Goal: Task Accomplishment & Management: Manage account settings

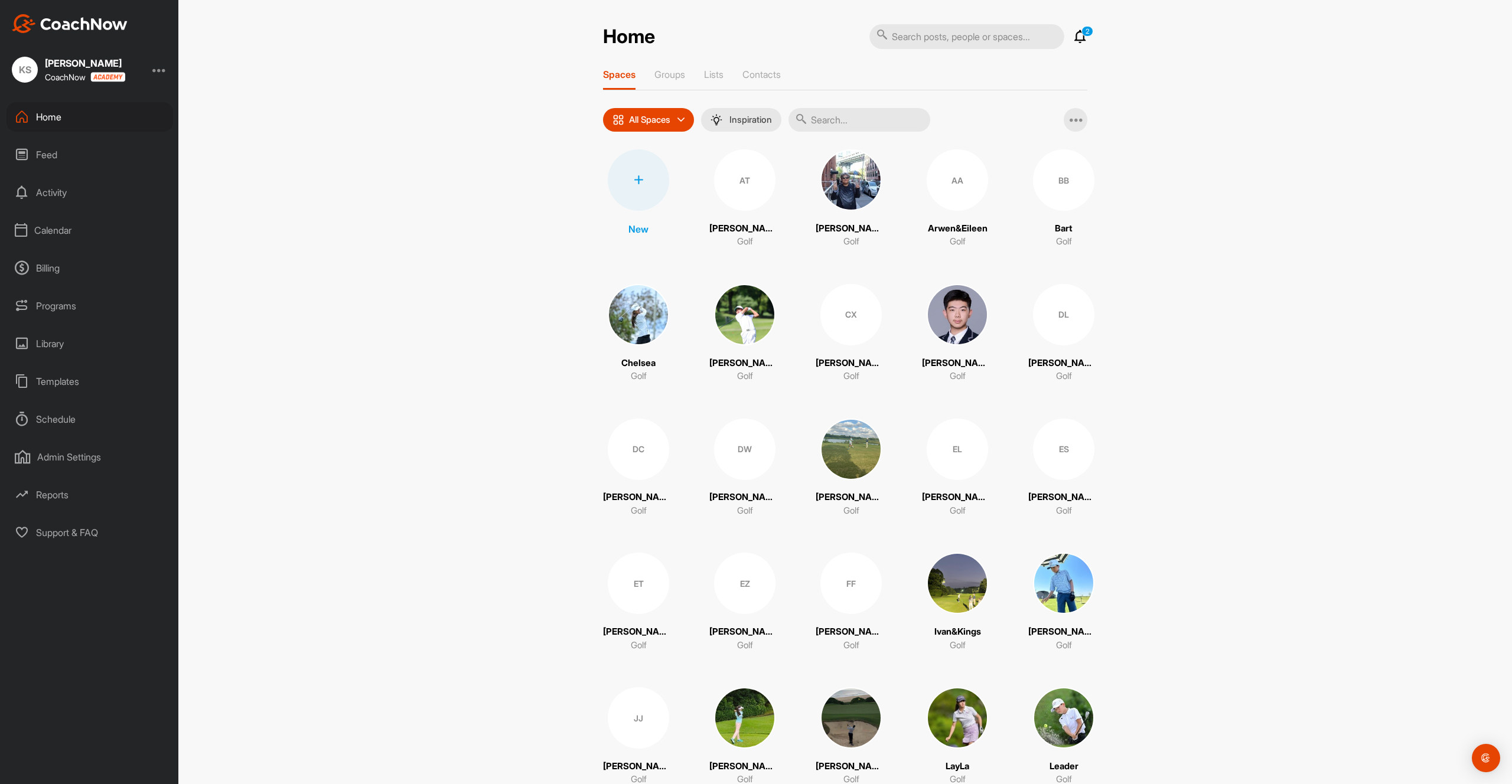
click at [62, 229] on div "Calendar" at bounding box center [89, 229] width 166 height 29
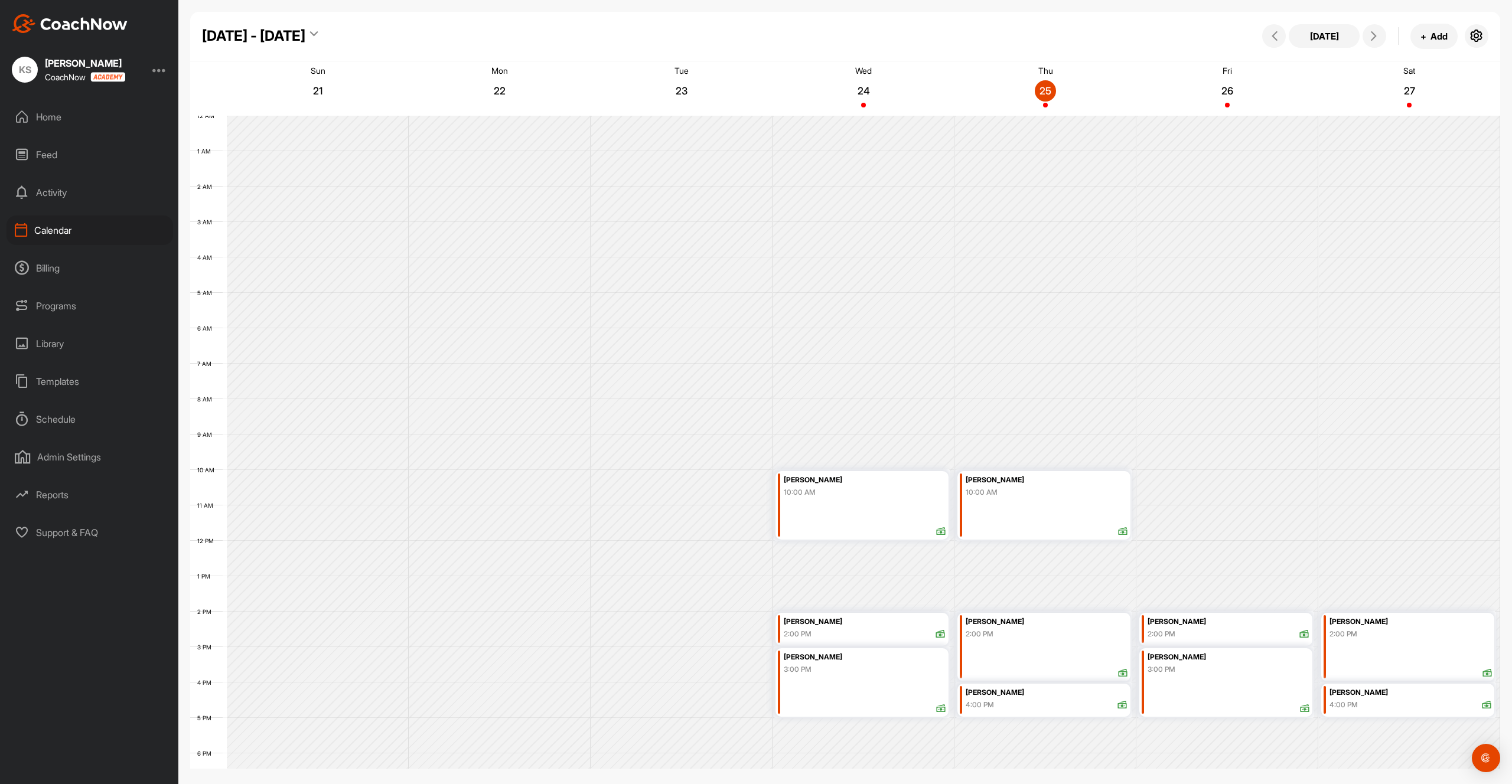
scroll to position [157, 0]
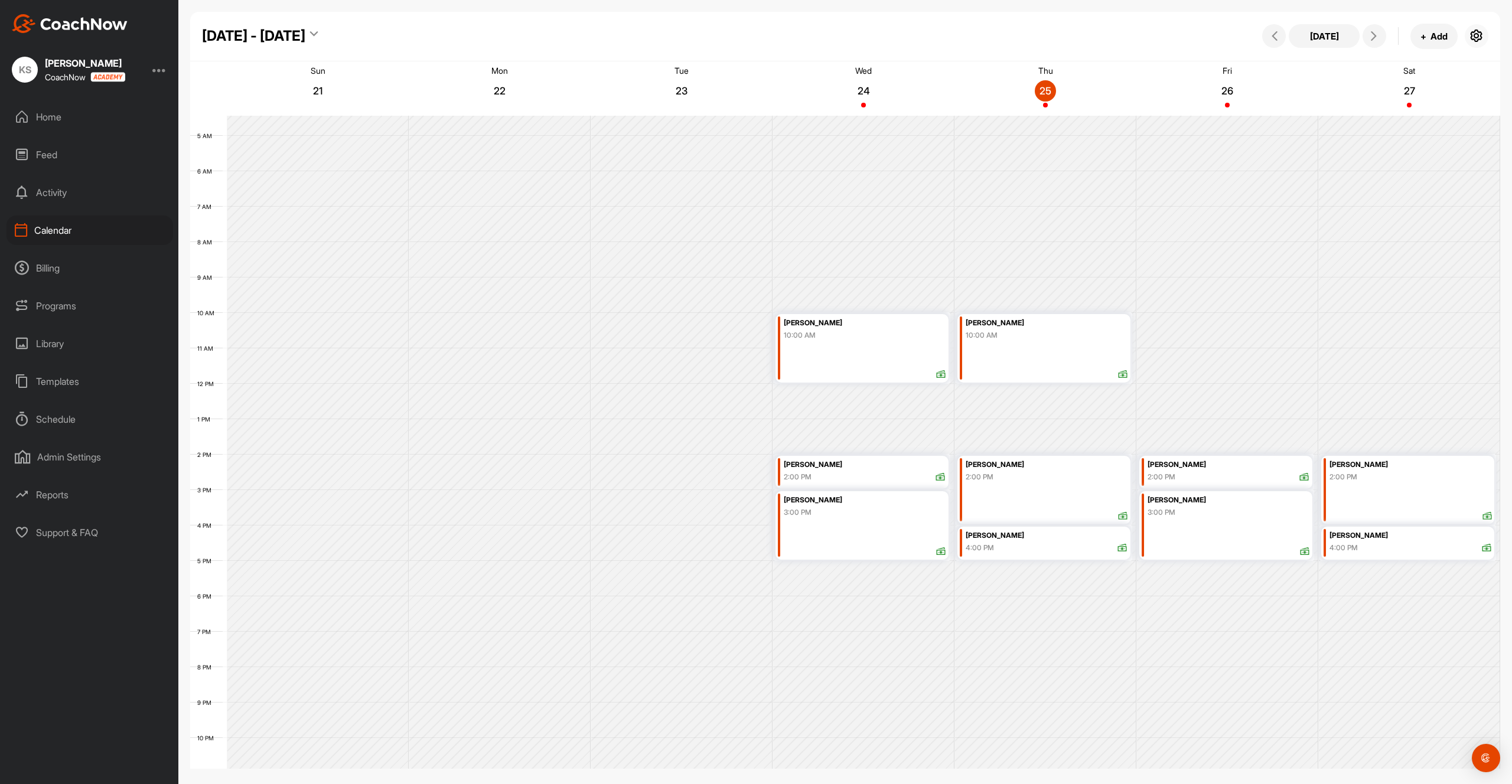
click at [1483, 36] on icon "button" at bounding box center [1476, 36] width 14 height 14
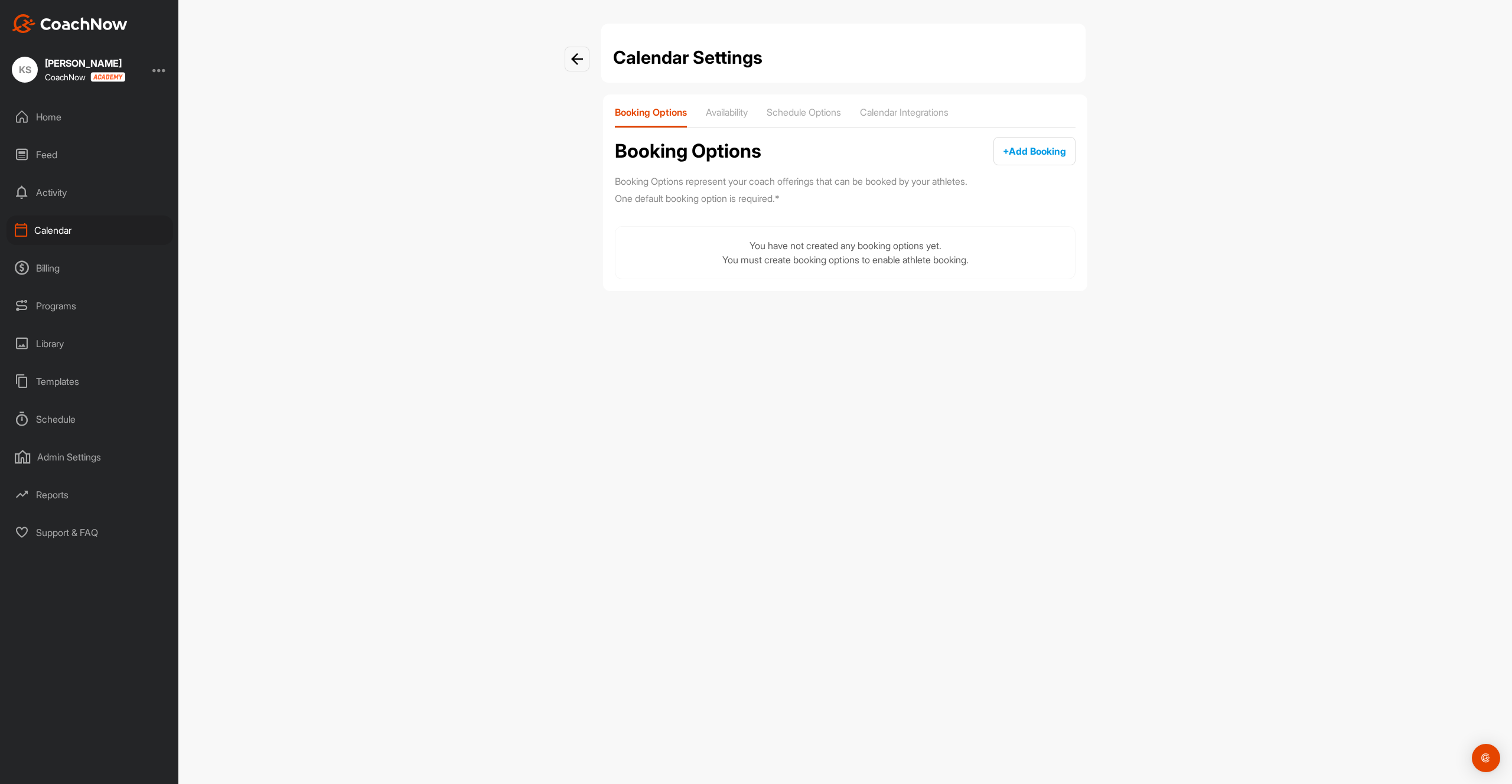
click at [707, 114] on div "Booking Options Availability Schedule Options Calendar Integrations" at bounding box center [845, 117] width 460 height 22
click at [720, 114] on p "Availability" at bounding box center [726, 112] width 42 height 12
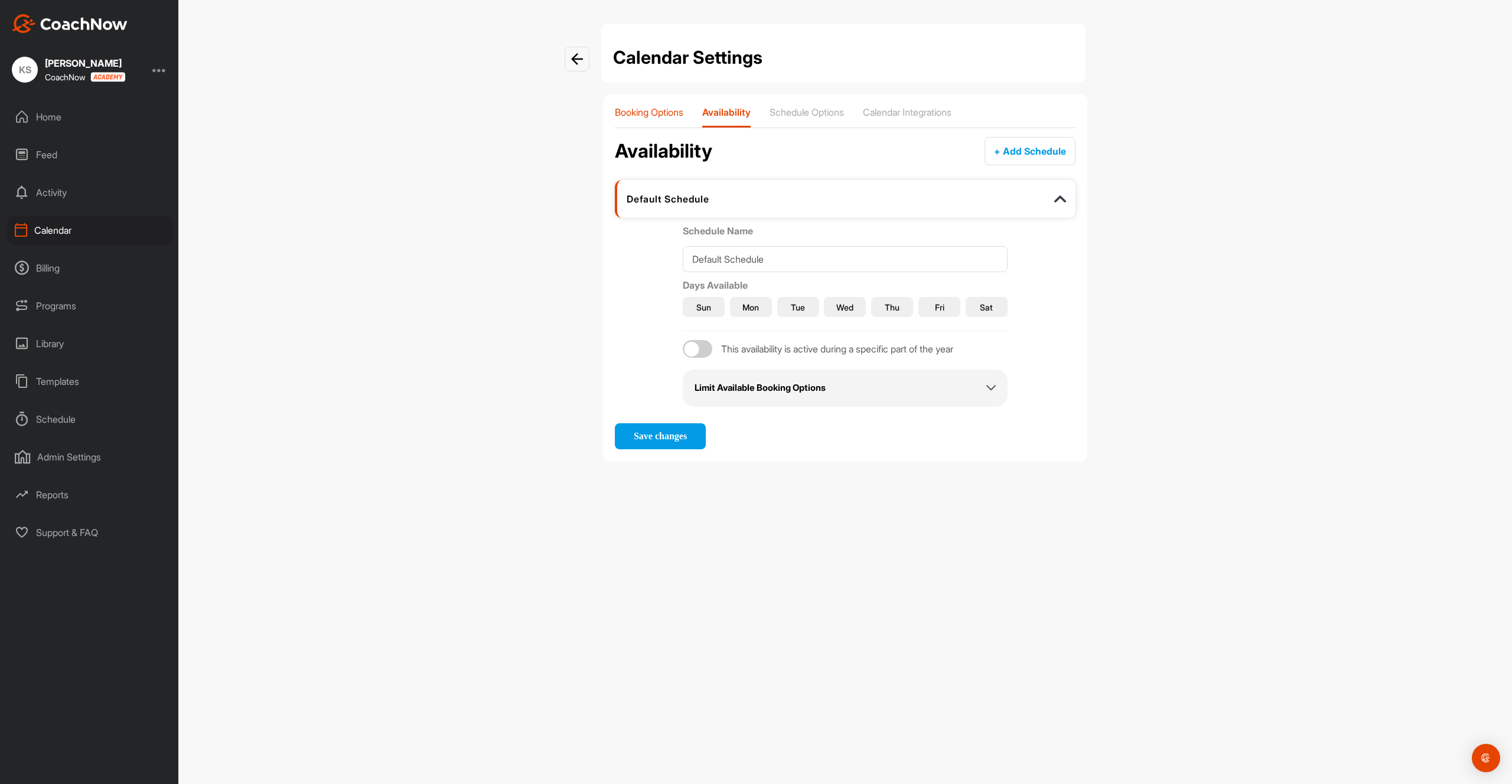
click at [648, 114] on p "Booking Options" at bounding box center [649, 112] width 68 height 12
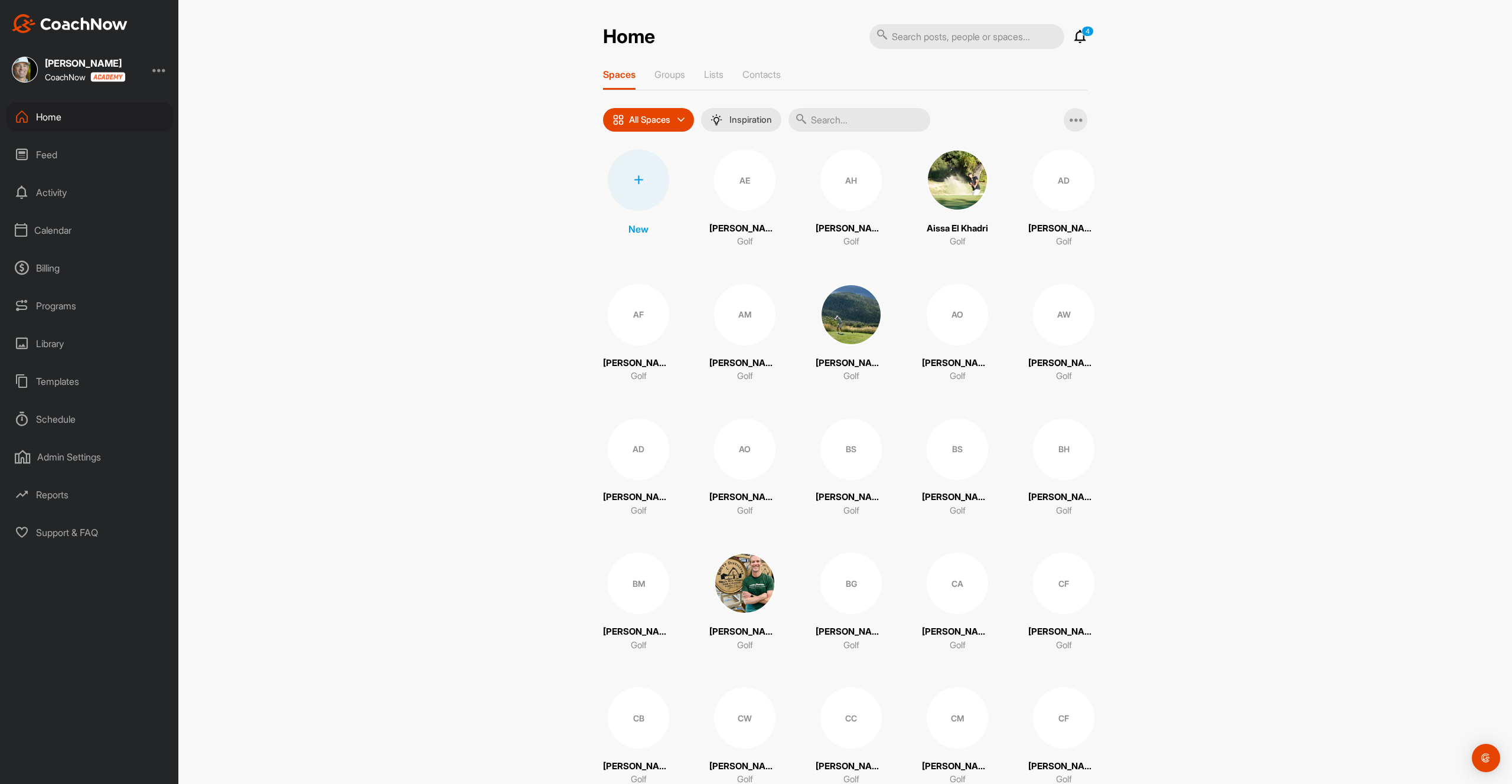
click at [53, 224] on div "Calendar" at bounding box center [89, 229] width 166 height 29
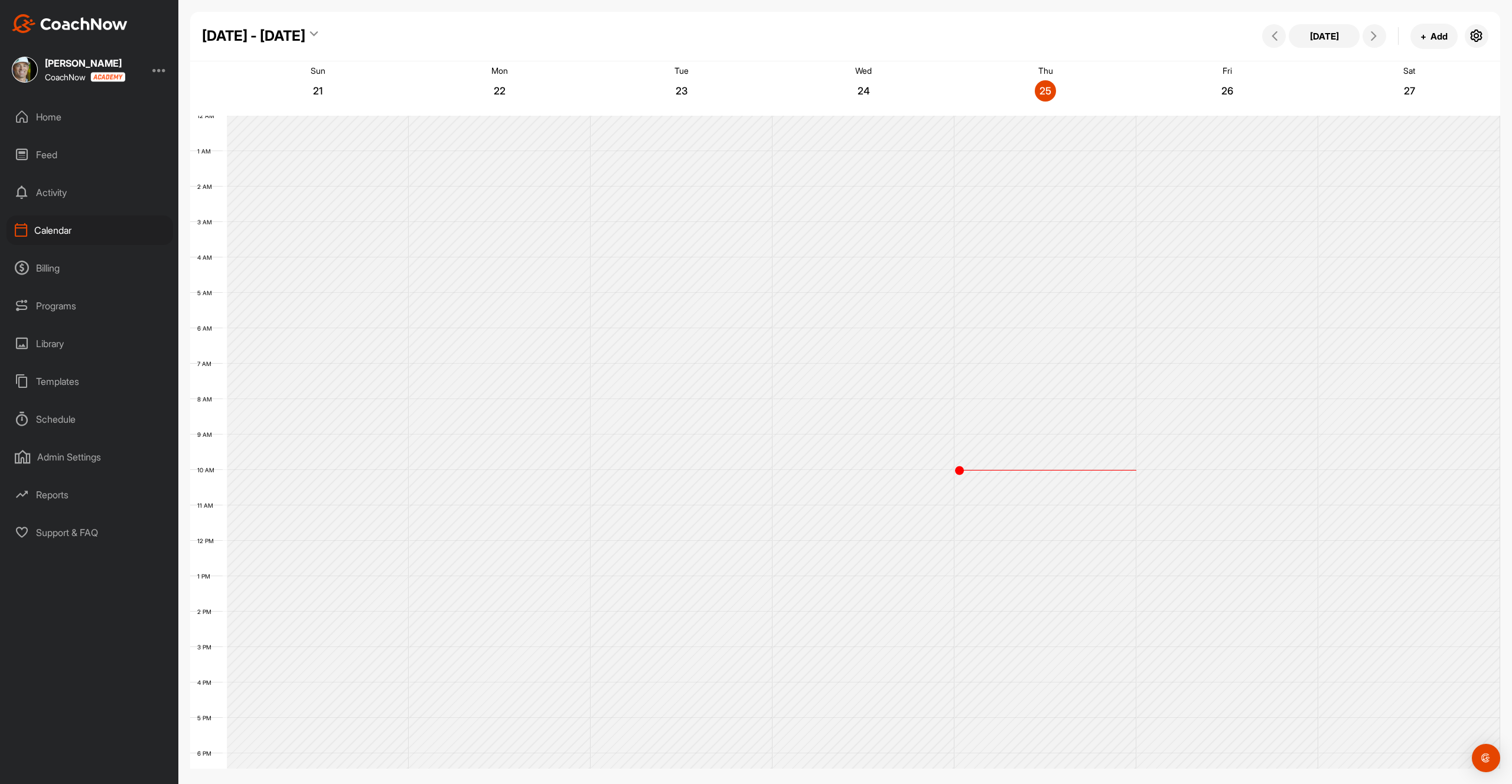
scroll to position [157, 0]
click at [1479, 39] on icon "button" at bounding box center [1476, 36] width 14 height 14
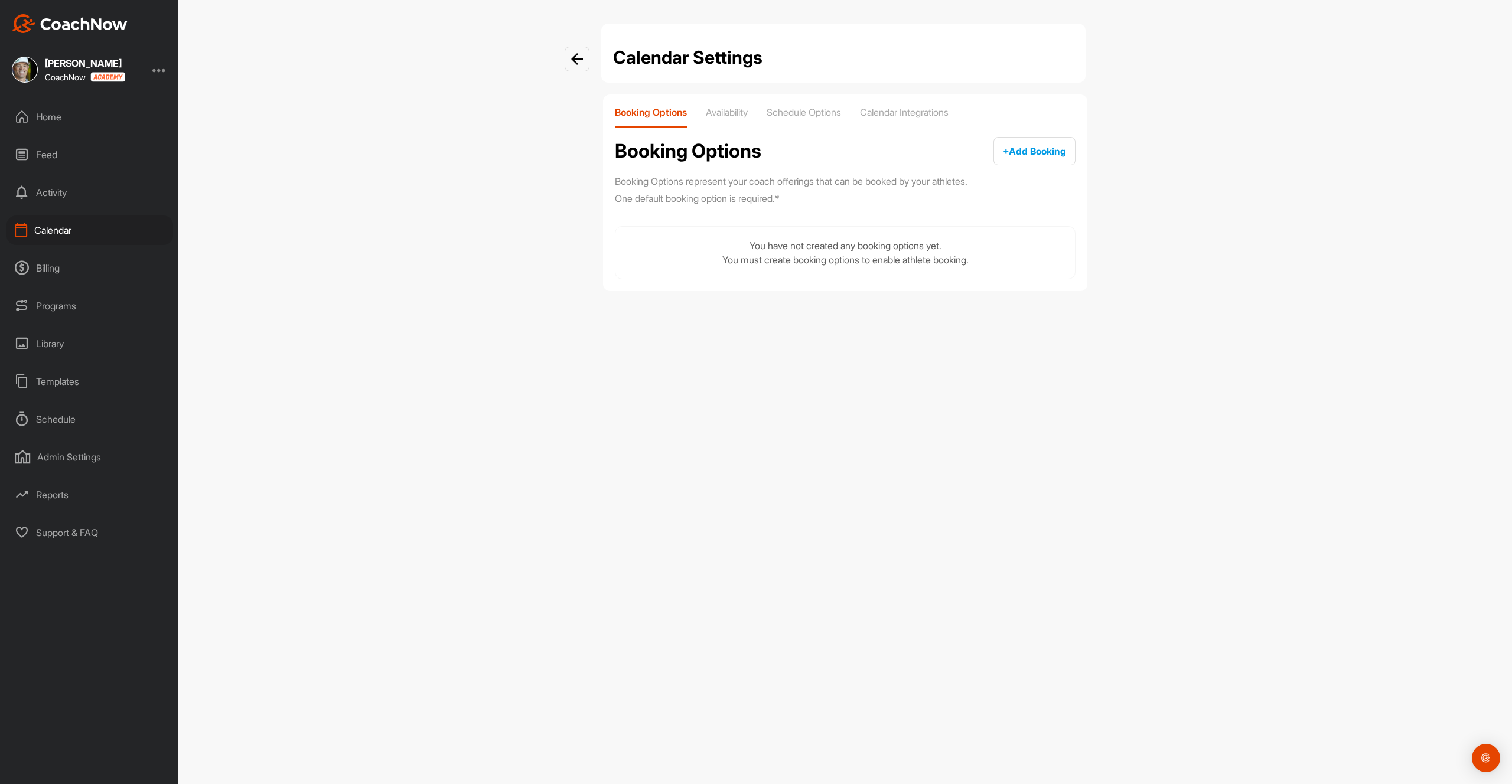
click at [581, 60] on img at bounding box center [576, 59] width 12 height 12
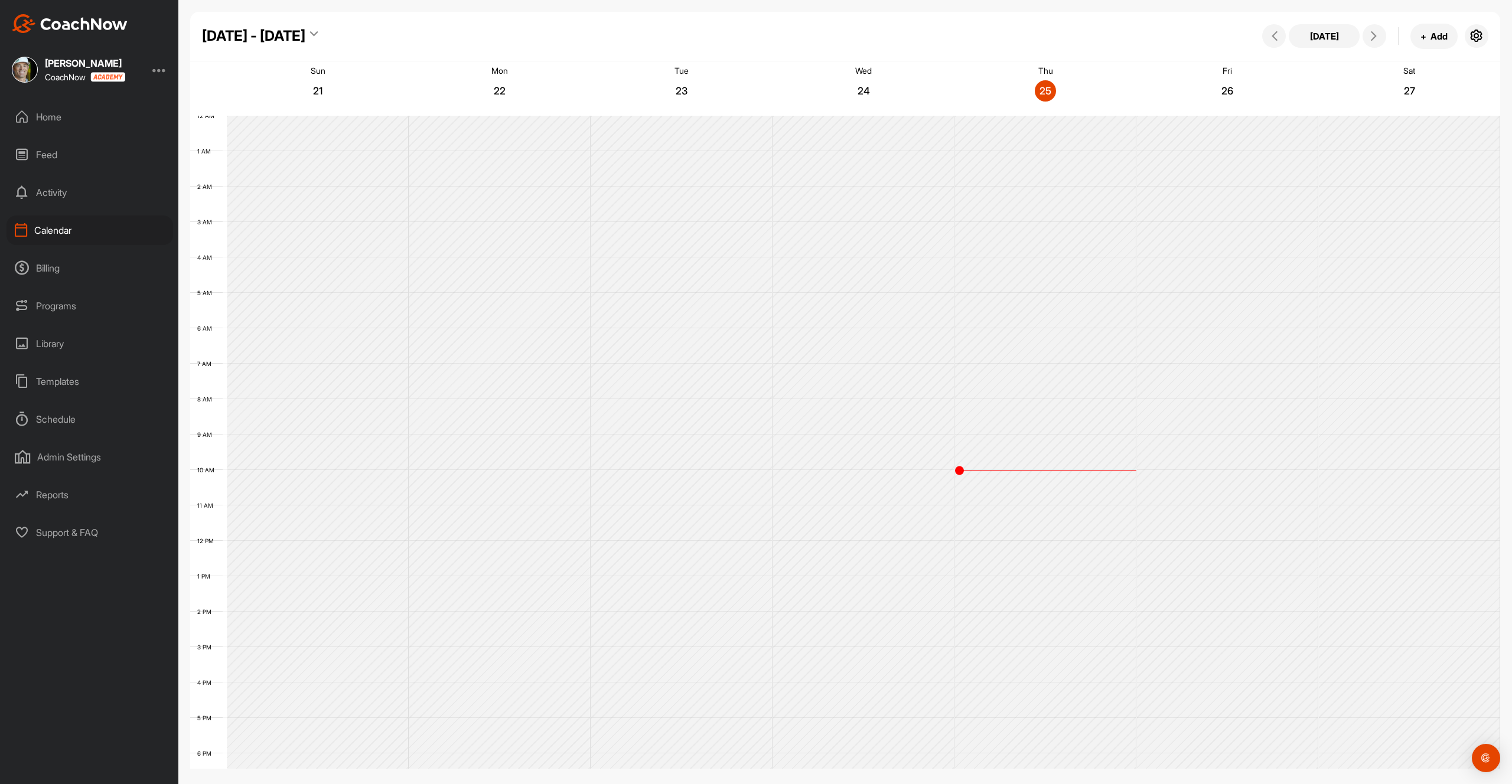
scroll to position [157, 0]
click at [69, 119] on div "Home" at bounding box center [89, 116] width 166 height 29
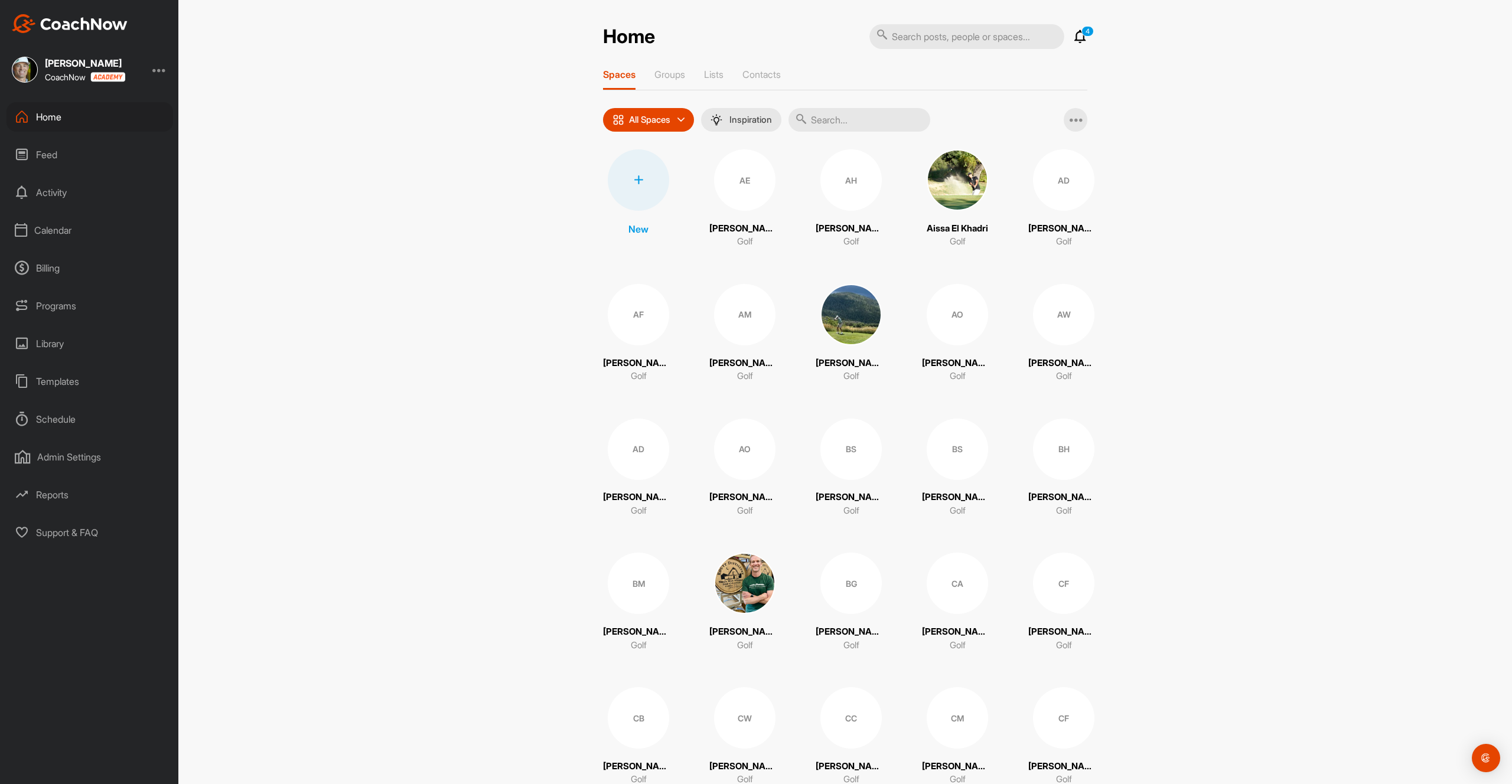
click at [62, 230] on div "Calendar" at bounding box center [89, 229] width 166 height 29
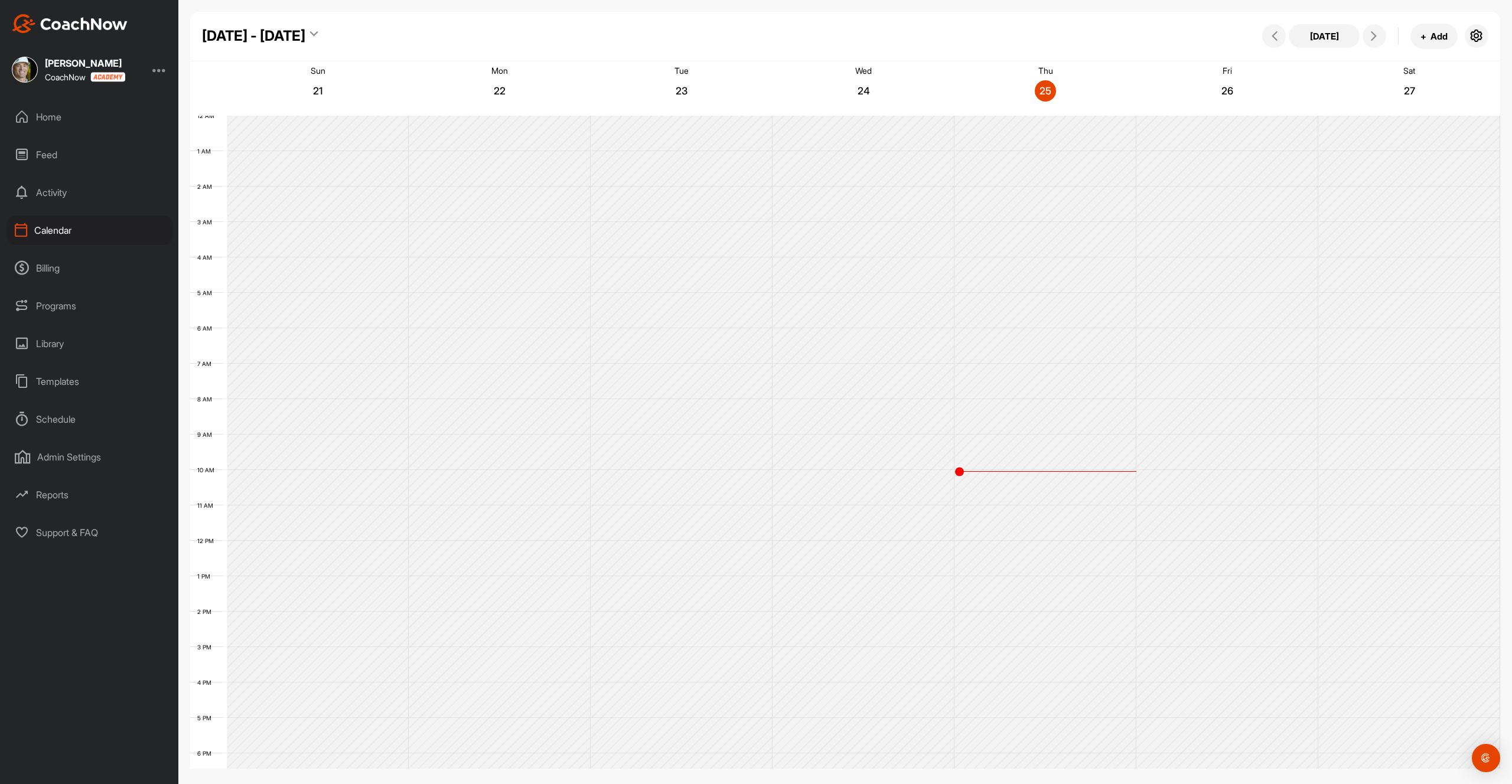
scroll to position [157, 0]
click at [1476, 32] on icon "button" at bounding box center [1476, 36] width 14 height 14
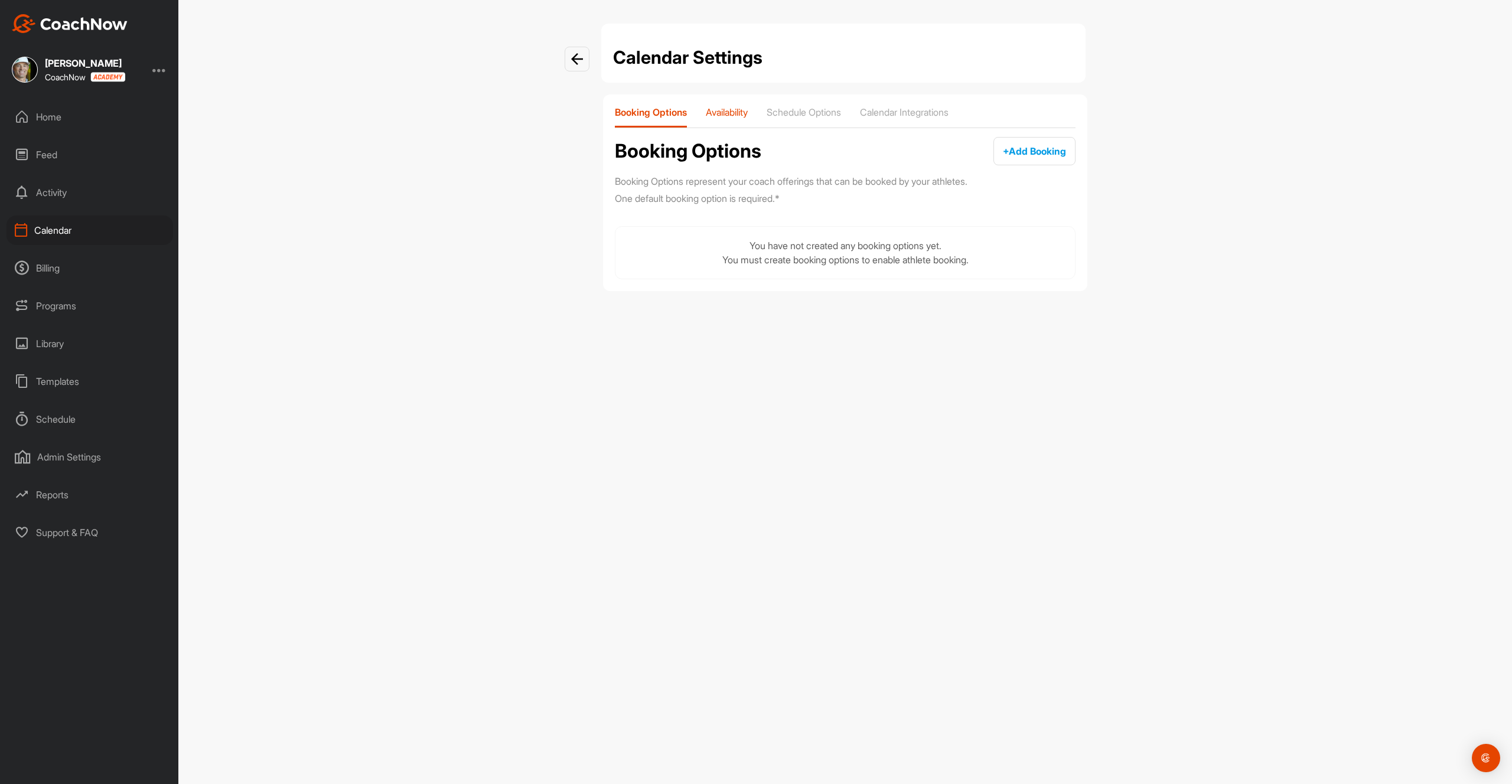
click at [732, 114] on p "Availability" at bounding box center [726, 112] width 42 height 12
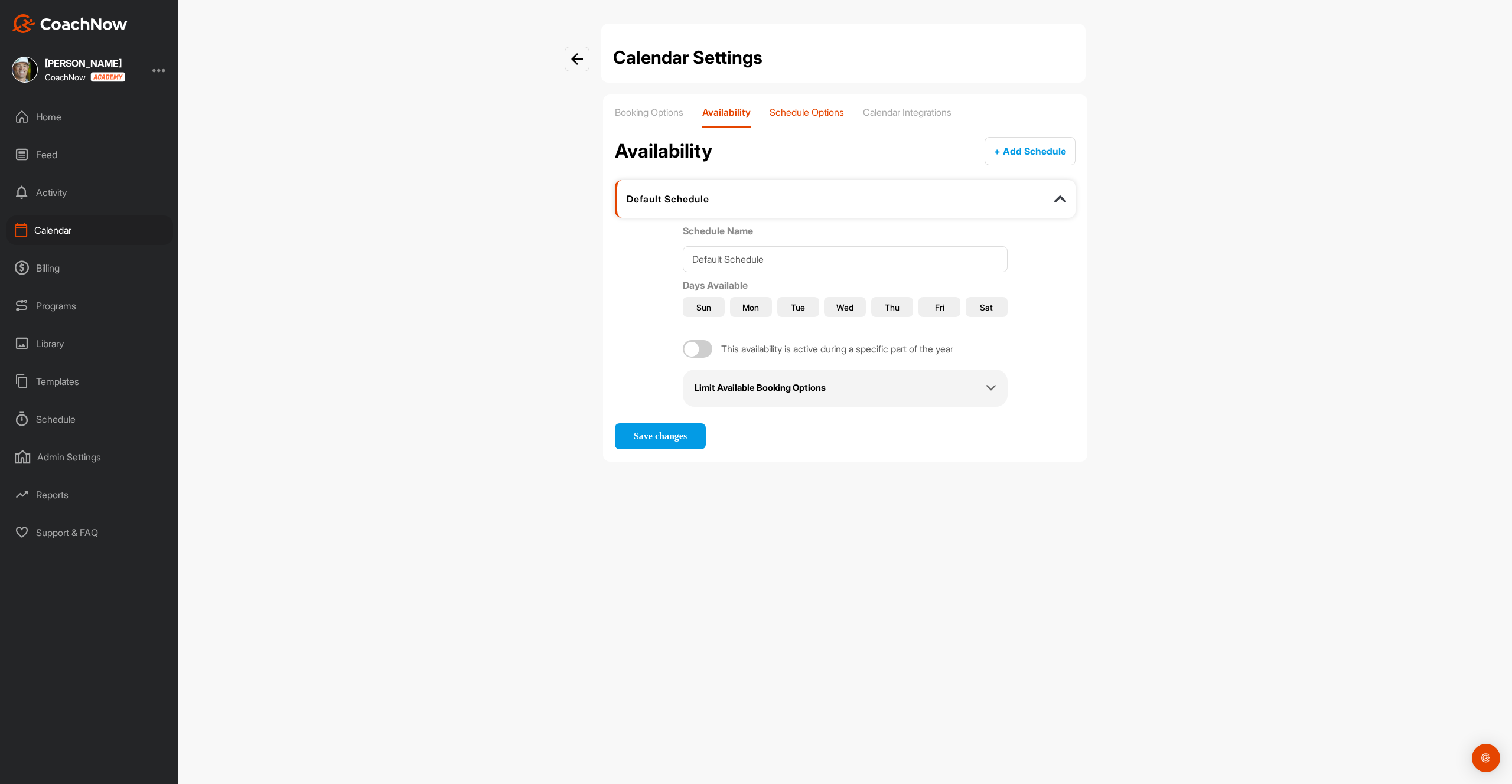
click at [805, 116] on p "Schedule Options" at bounding box center [807, 112] width 75 height 12
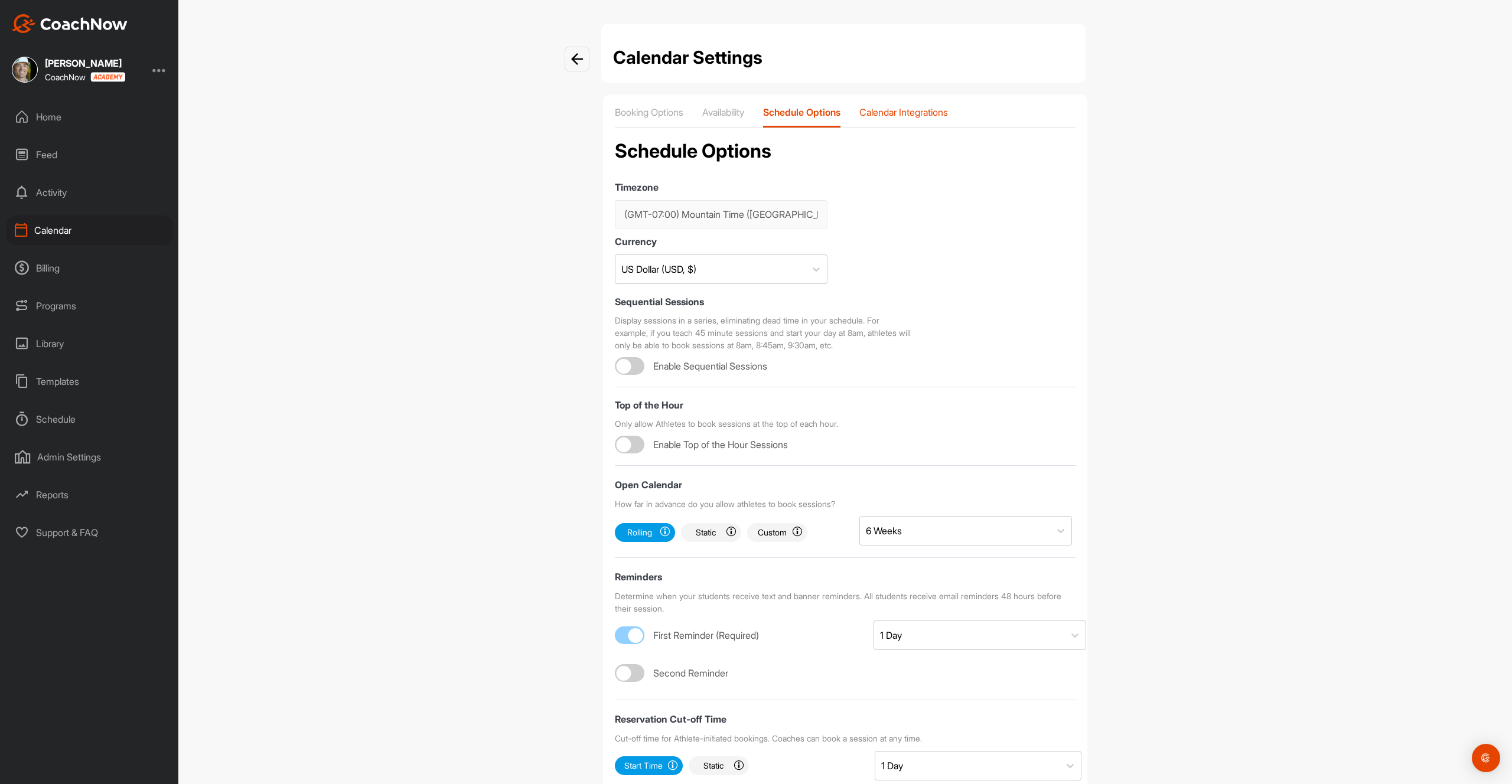
click at [903, 107] on p "Calendar Integrations" at bounding box center [904, 112] width 89 height 12
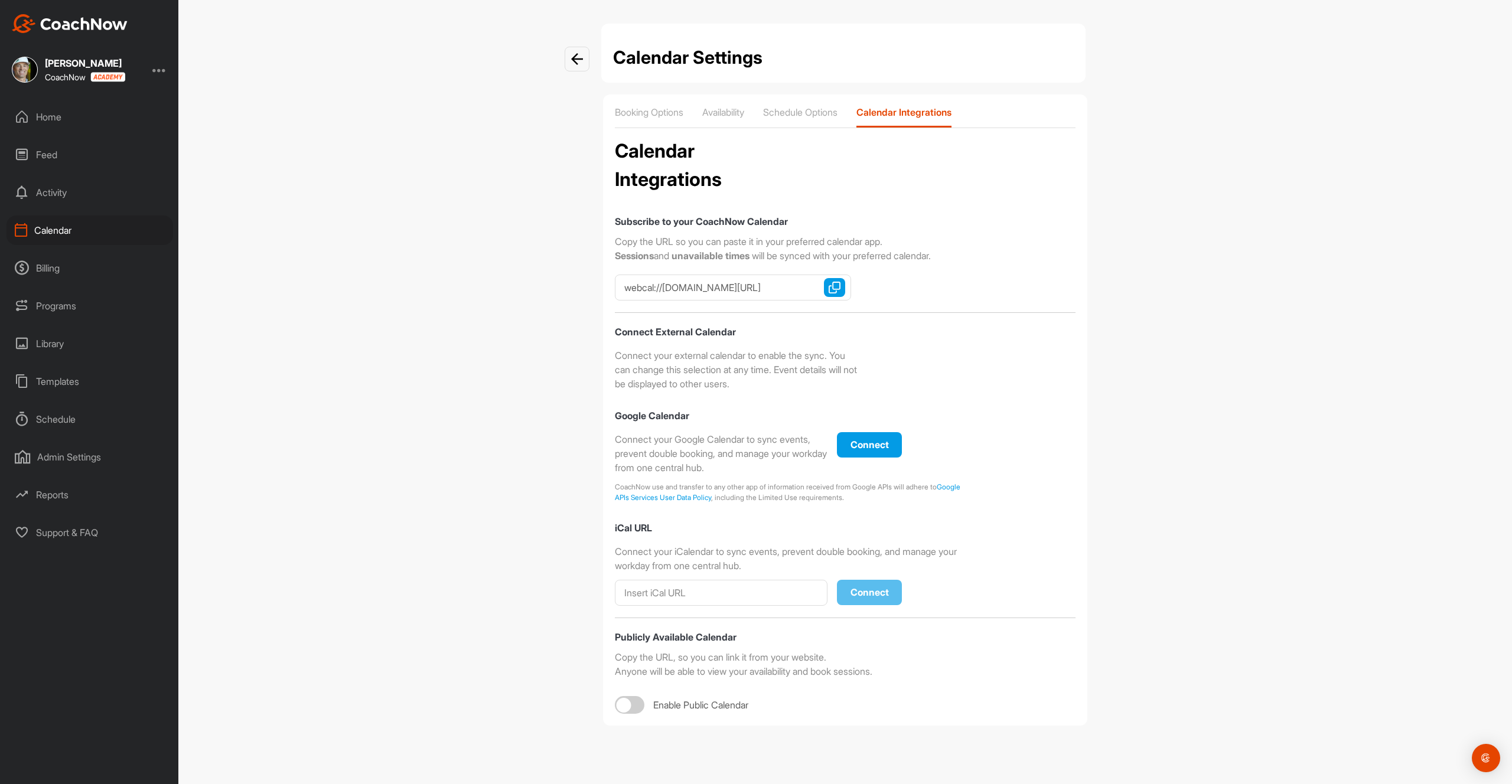
click at [632, 707] on div at bounding box center [629, 705] width 29 height 18
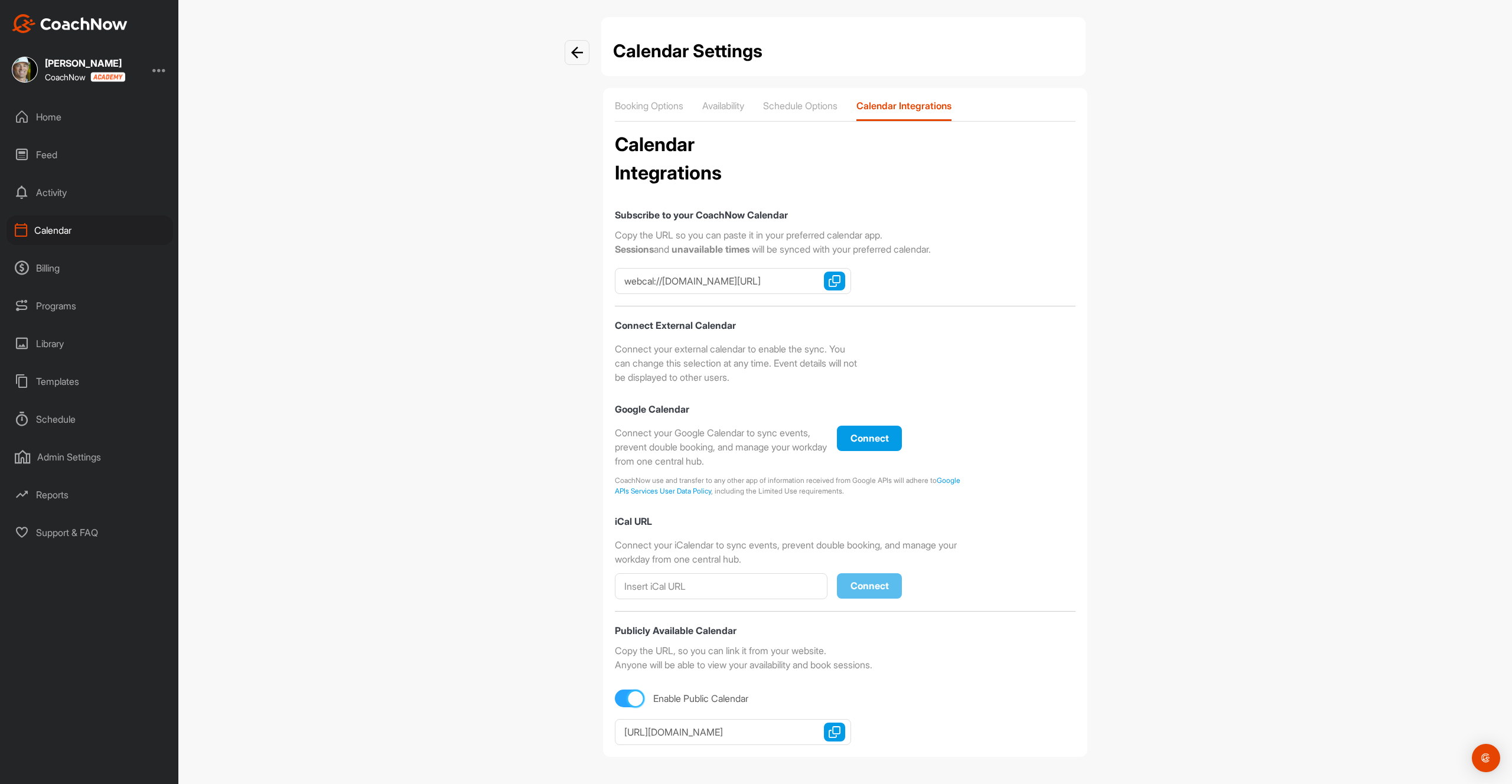
click at [636, 692] on div at bounding box center [636, 699] width 15 height 15
checkbox input "false"
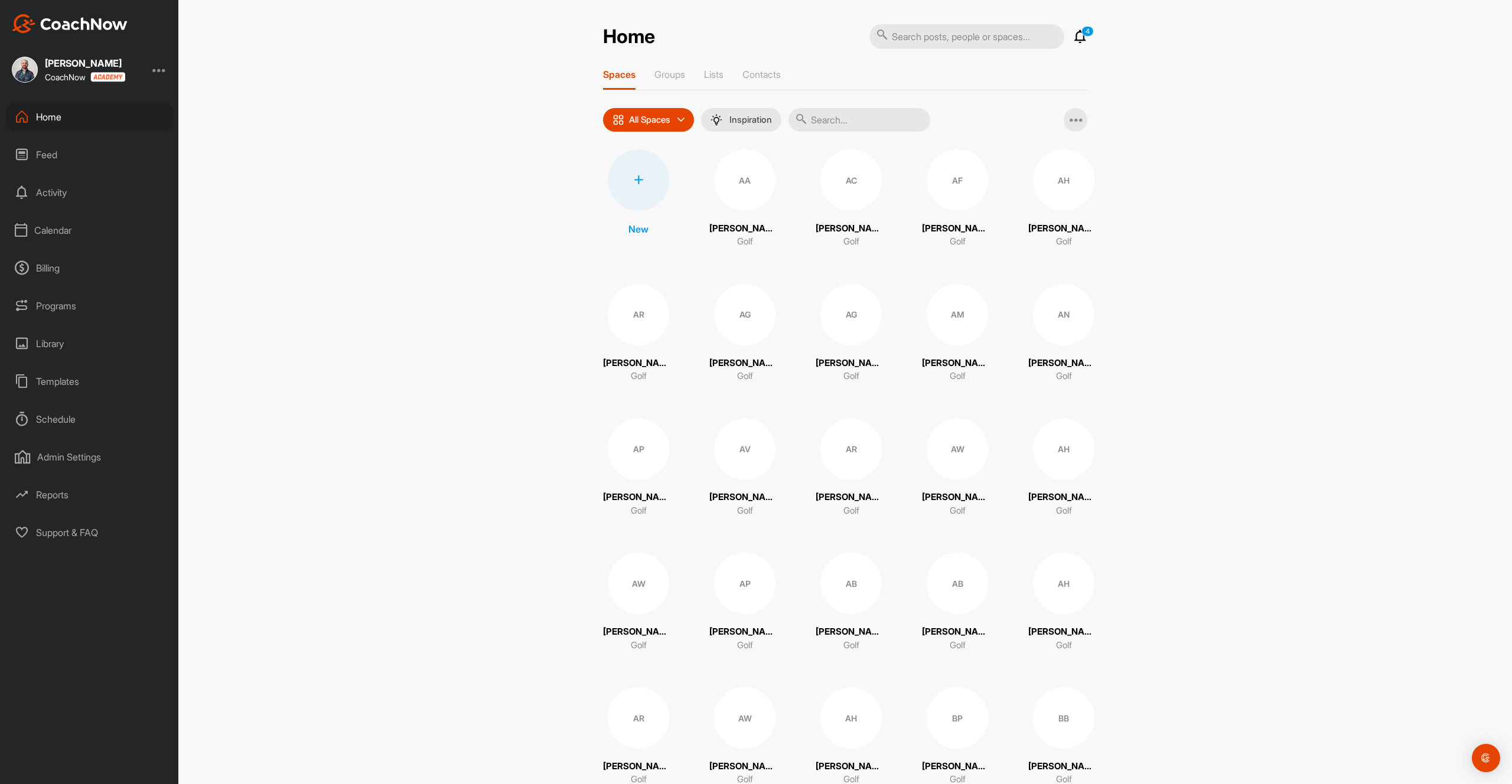
click at [69, 233] on div "Calendar" at bounding box center [89, 229] width 166 height 29
click at [77, 266] on div "My Calendar" at bounding box center [102, 266] width 140 height 25
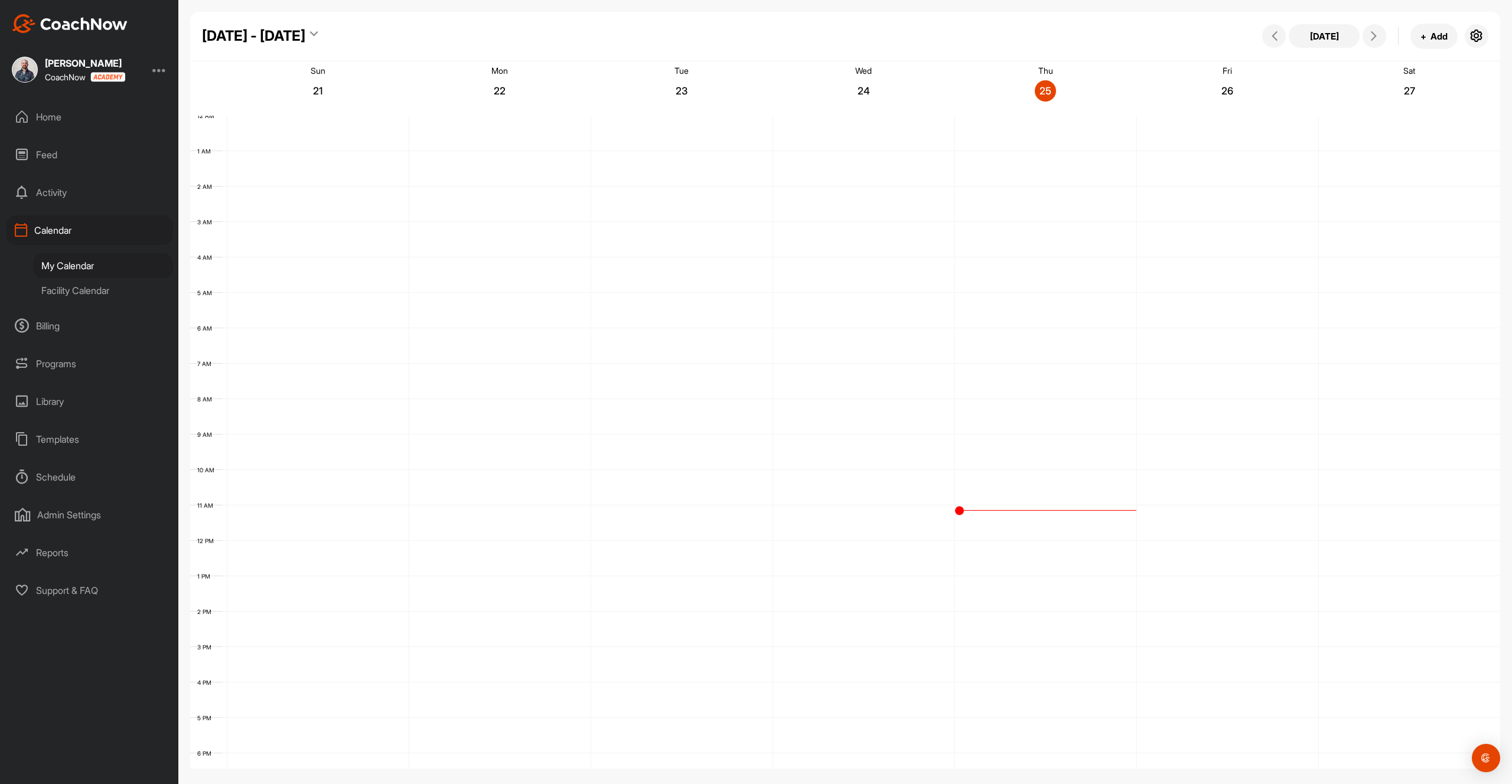
scroll to position [157, 0]
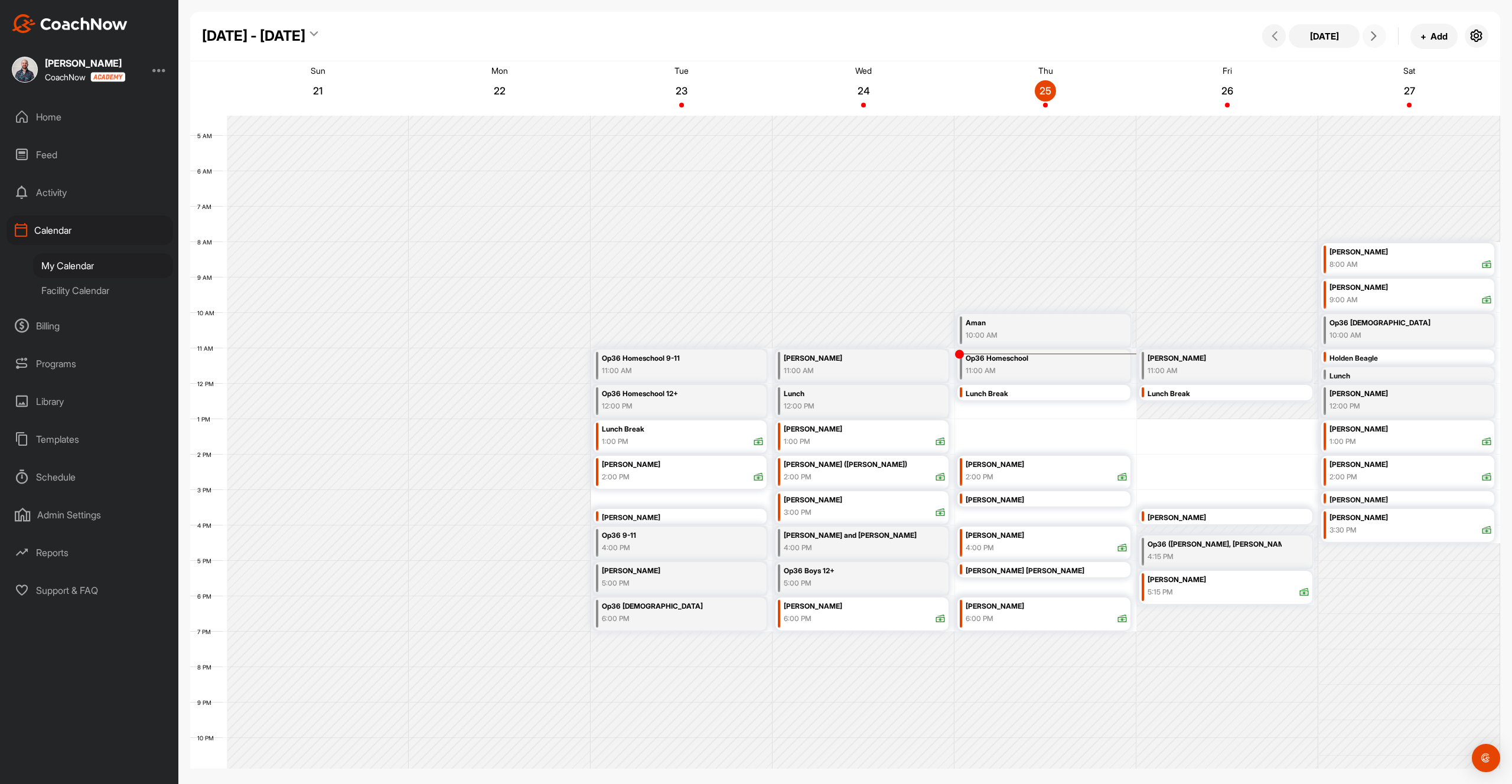
click at [1385, 35] on button at bounding box center [1374, 36] width 24 height 24
